Goal: Task Accomplishment & Management: Manage account settings

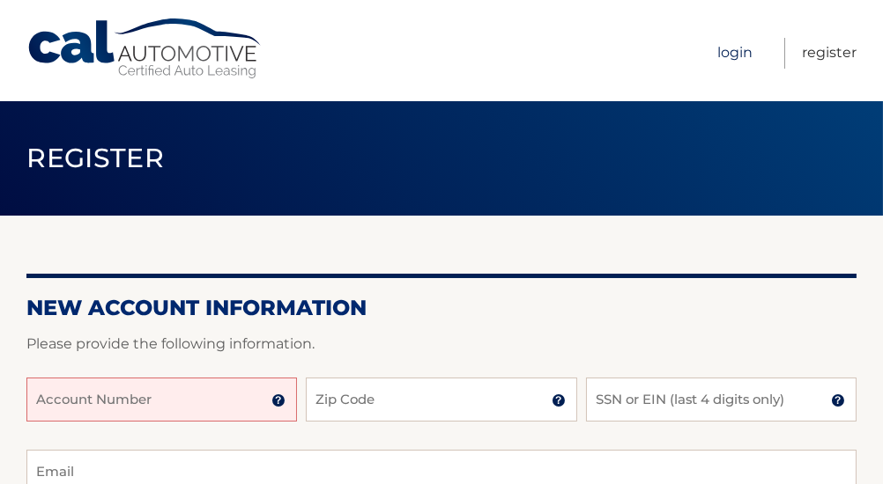
click at [737, 55] on link "Login" at bounding box center [734, 53] width 35 height 31
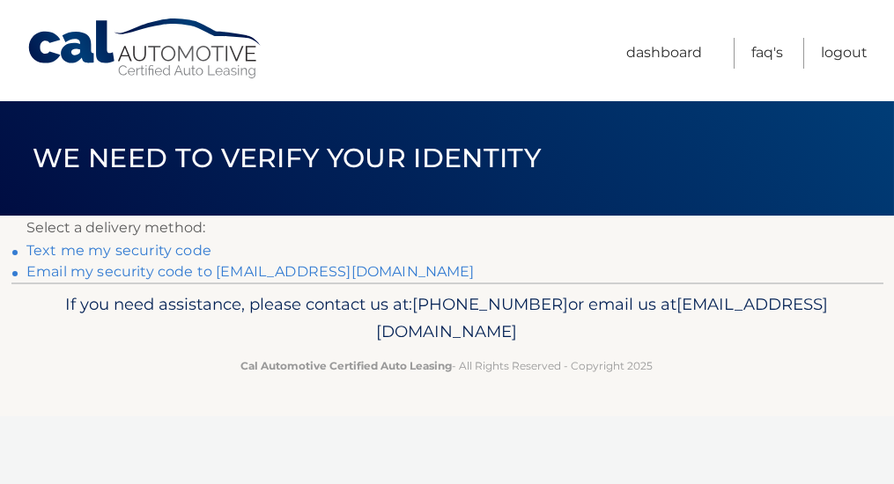
click at [225, 272] on link "Email my security code to r*****@verizon.net" at bounding box center [250, 271] width 448 height 17
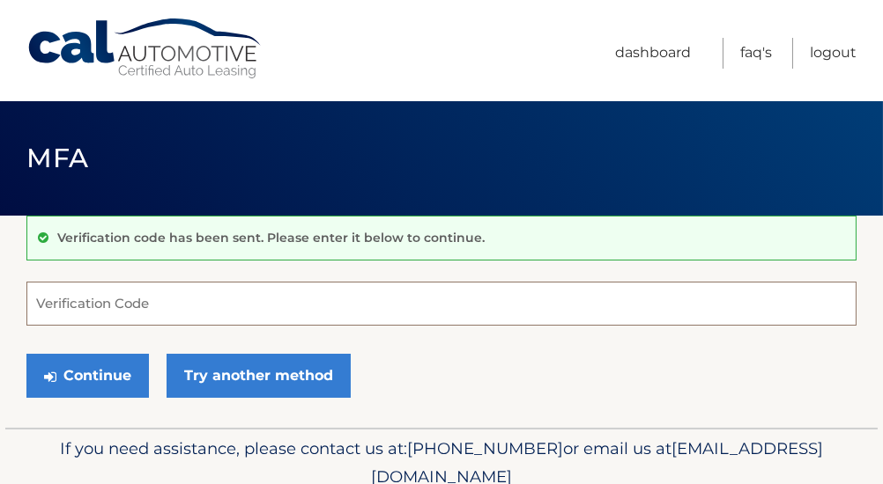
click at [166, 309] on input "Verification Code" at bounding box center [441, 304] width 830 height 44
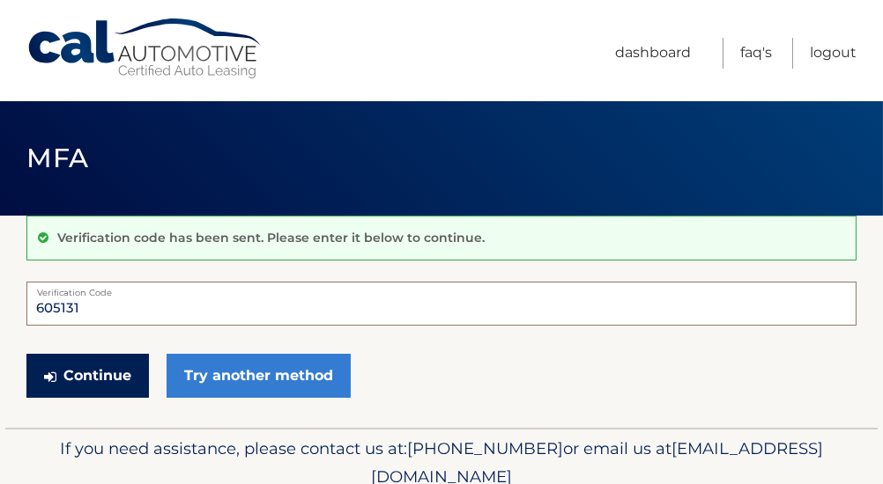
type input "605131"
click at [104, 369] on button "Continue" at bounding box center [87, 376] width 122 height 44
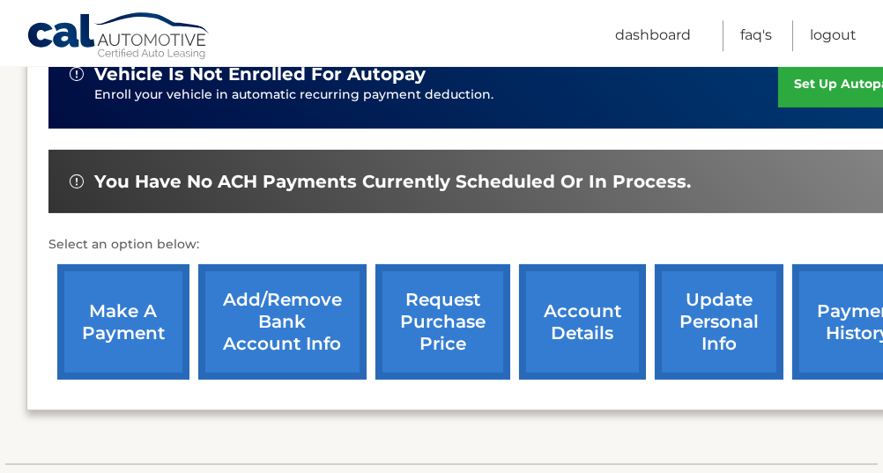
scroll to position [472, 0]
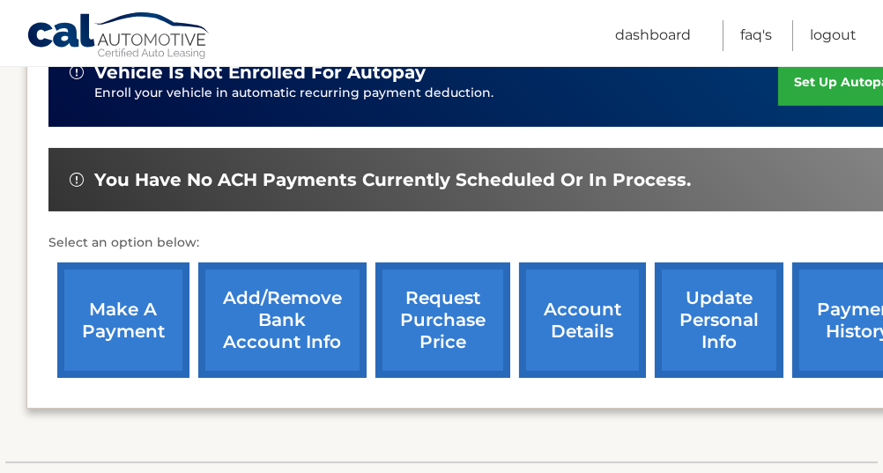
click at [136, 341] on link "make a payment" at bounding box center [123, 319] width 132 height 115
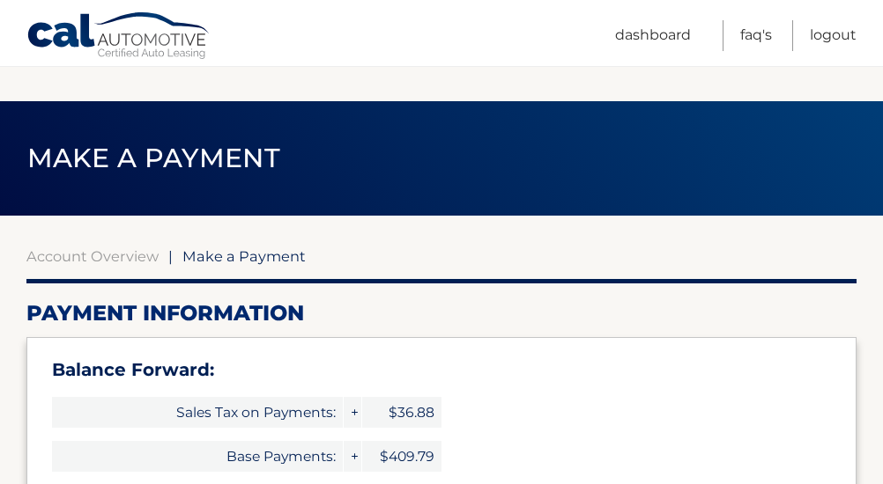
select select "NzdiYzNmNzUtYzA0Mi00MTVjLTk4NzItN2RhNzExNTExNTg1"
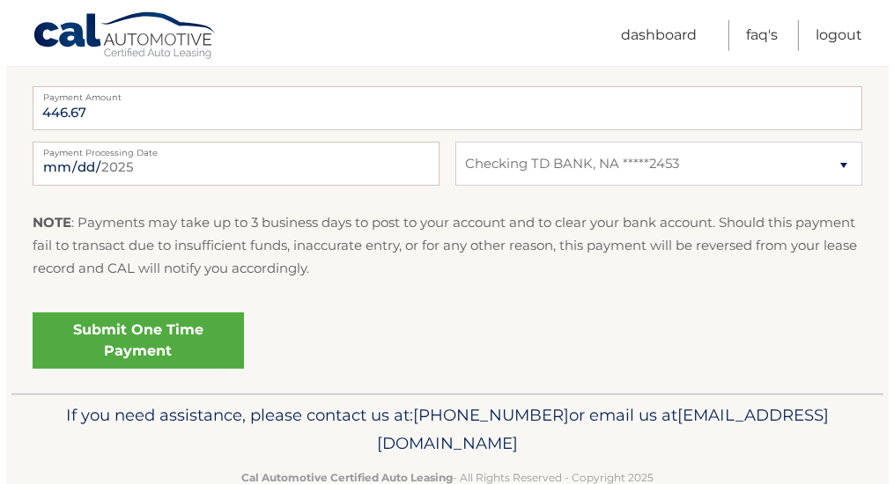
scroll to position [850, 0]
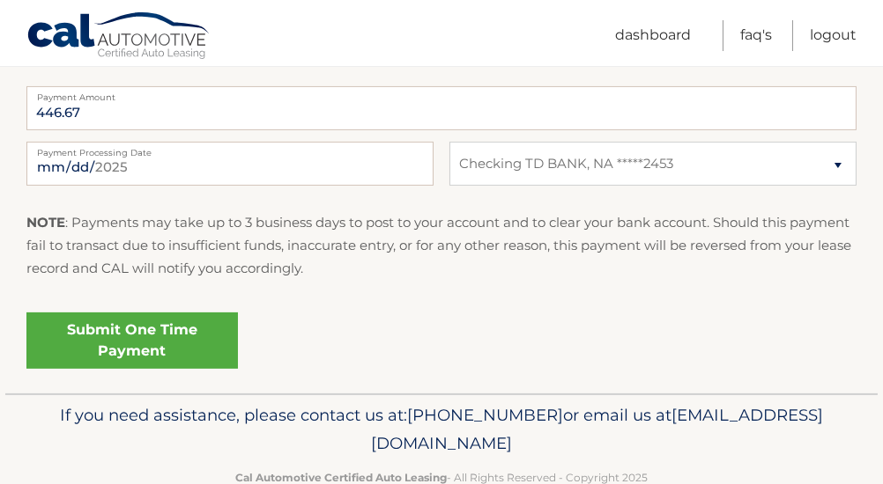
click at [139, 322] on link "Submit One Time Payment" at bounding box center [131, 341] width 211 height 56
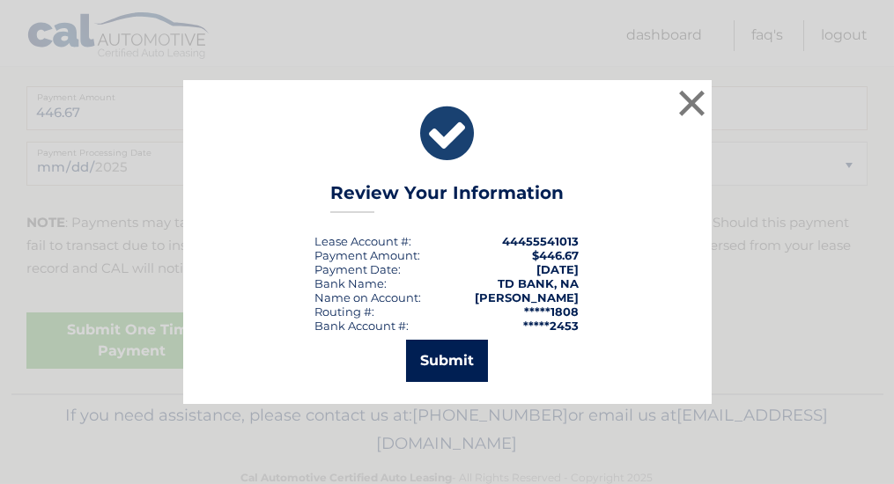
click at [448, 364] on button "Submit" at bounding box center [447, 361] width 82 height 42
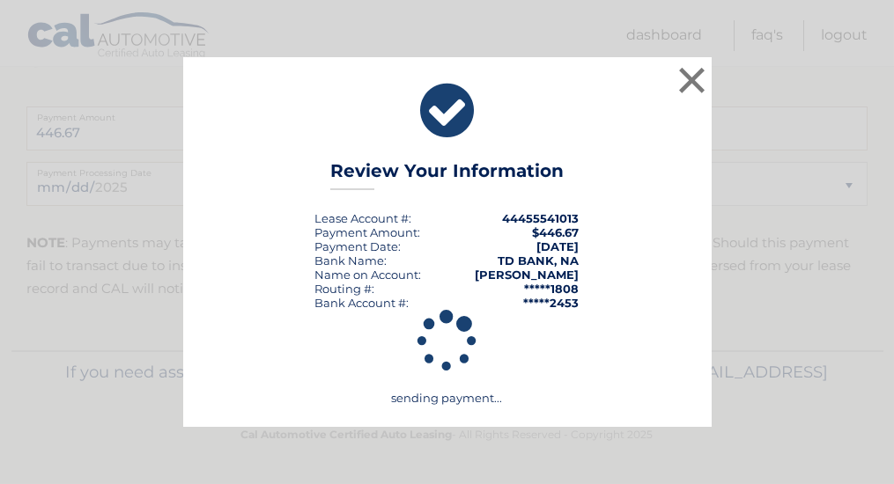
scroll to position [829, 0]
